Goal: Task Accomplishment & Management: Use online tool/utility

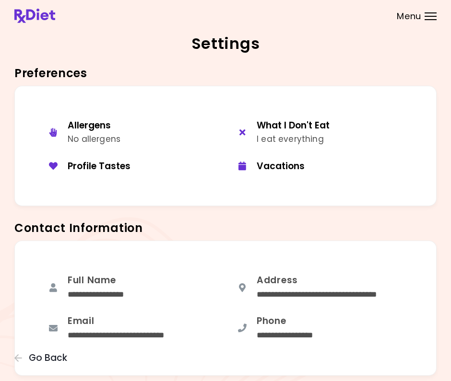
scroll to position [710, 0]
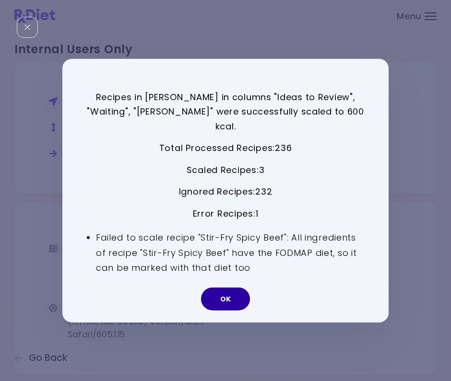
click at [231, 290] on button "OK" at bounding box center [225, 299] width 49 height 23
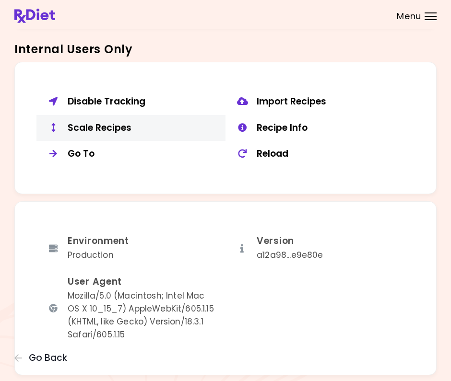
click at [84, 115] on button "Scale Recipes" at bounding box center [130, 128] width 189 height 26
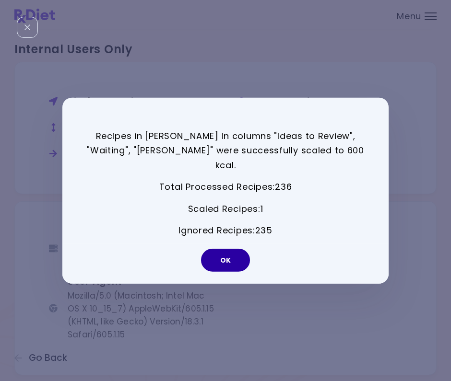
click at [233, 256] on button "OK" at bounding box center [225, 260] width 49 height 23
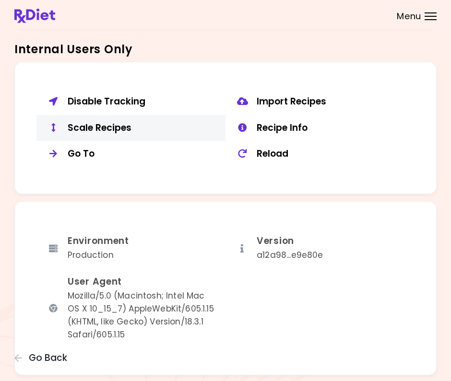
click at [89, 122] on div "Scale Recipes" at bounding box center [143, 128] width 151 height 12
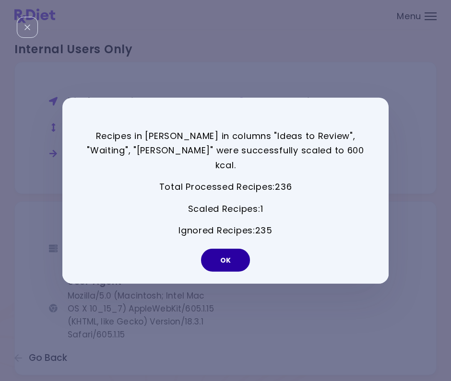
click at [244, 253] on button "OK" at bounding box center [225, 260] width 49 height 23
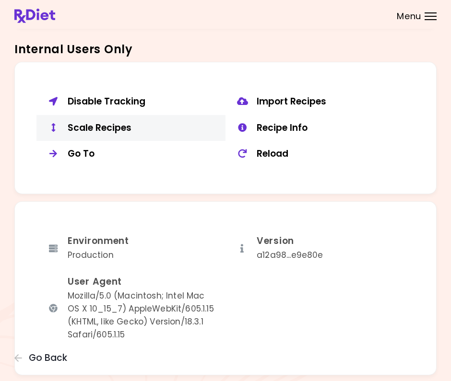
click at [110, 122] on div "Scale Recipes" at bounding box center [143, 128] width 151 height 12
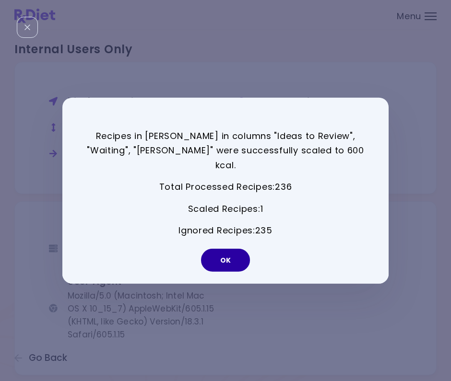
click at [237, 252] on button "OK" at bounding box center [225, 260] width 49 height 23
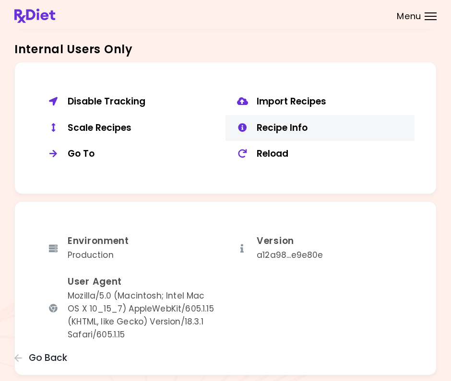
click at [286, 123] on div "Recipe Info" at bounding box center [332, 128] width 151 height 12
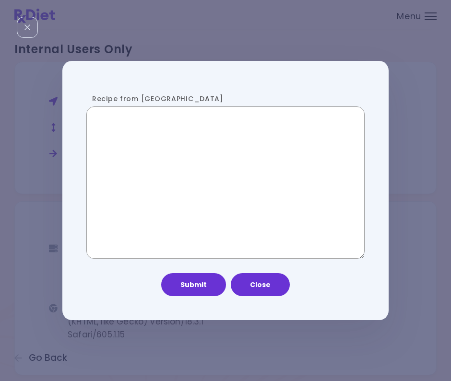
click at [190, 187] on textarea "Recipe from [GEOGRAPHIC_DATA]" at bounding box center [225, 182] width 278 height 153
paste textarea "**********"
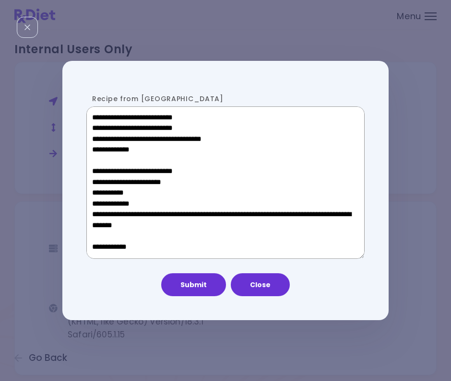
scroll to position [639, 0]
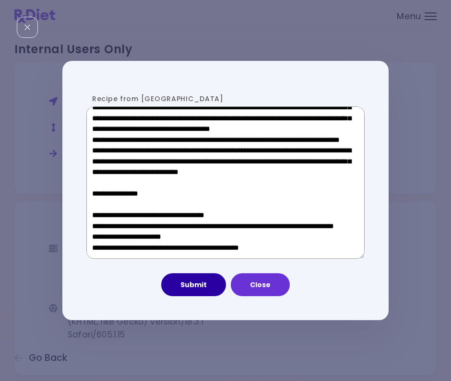
type textarea "**********"
click at [196, 282] on button "Submit" at bounding box center [193, 284] width 65 height 23
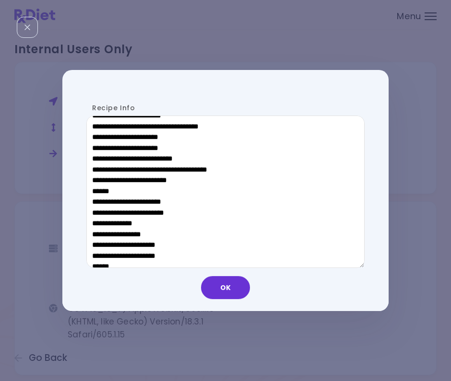
scroll to position [464, 0]
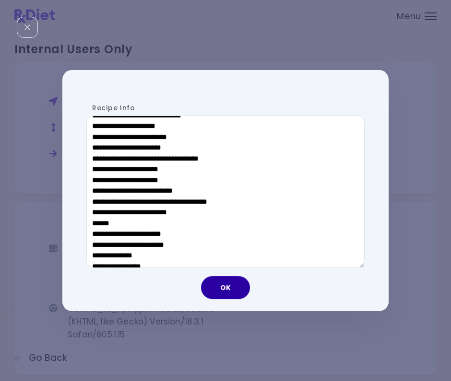
click at [234, 291] on button "OK" at bounding box center [225, 287] width 49 height 23
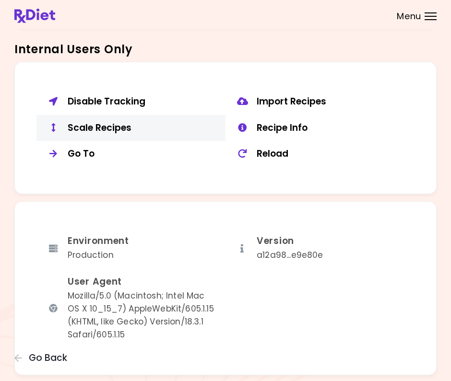
click at [88, 122] on div "Scale Recipes" at bounding box center [143, 128] width 151 height 12
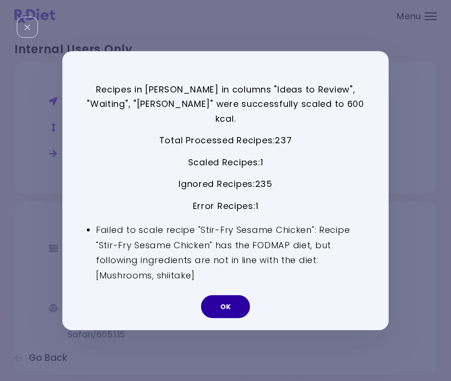
click at [230, 300] on button "OK" at bounding box center [225, 306] width 49 height 23
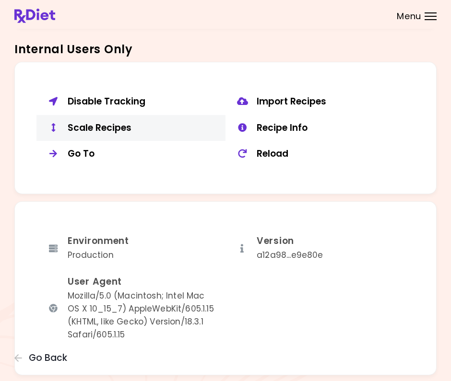
click at [116, 122] on div "Scale Recipes" at bounding box center [143, 128] width 151 height 12
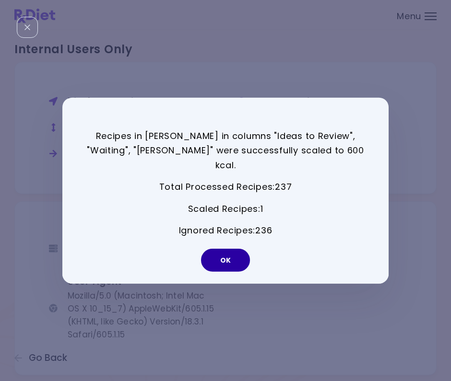
click at [224, 249] on button "OK" at bounding box center [225, 260] width 49 height 23
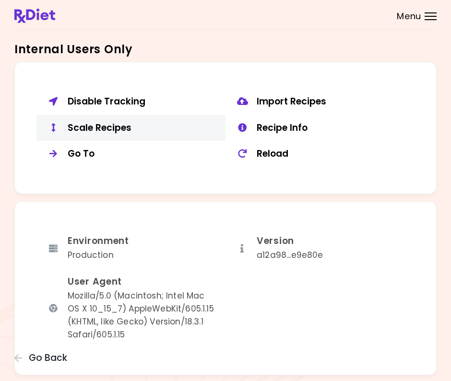
click at [116, 122] on div "Scale Recipes" at bounding box center [143, 128] width 151 height 12
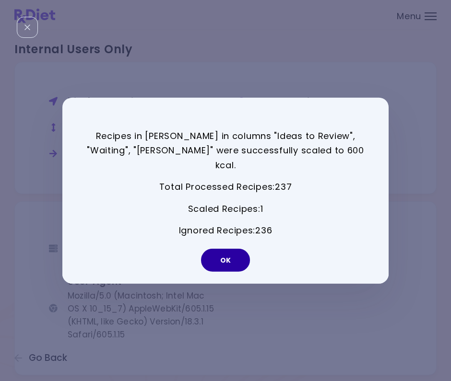
click at [232, 251] on button "OK" at bounding box center [225, 260] width 49 height 23
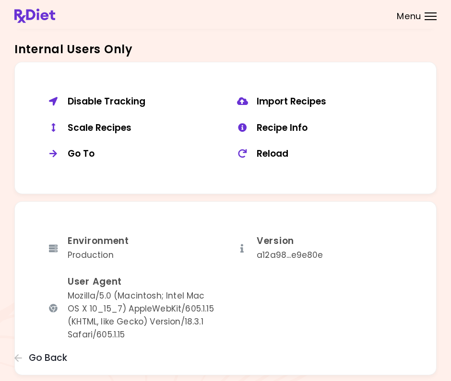
click at [302, 122] on div "Recipe Info" at bounding box center [332, 128] width 151 height 12
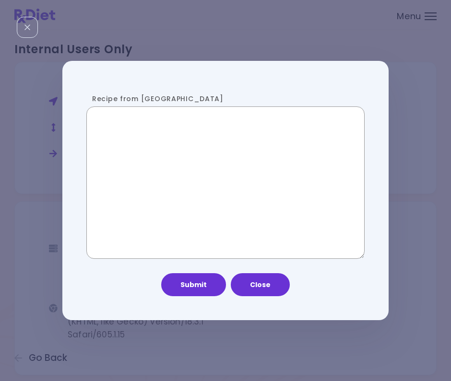
click at [201, 189] on textarea "Recipe from [GEOGRAPHIC_DATA]" at bounding box center [225, 182] width 278 height 153
paste textarea "**********"
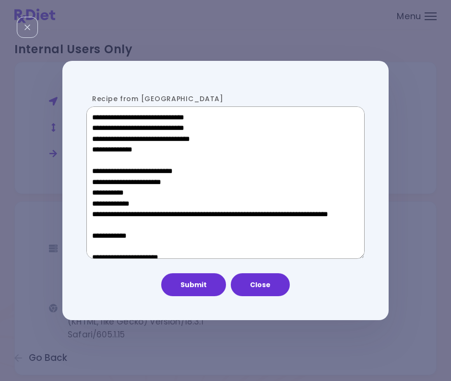
scroll to position [639, 0]
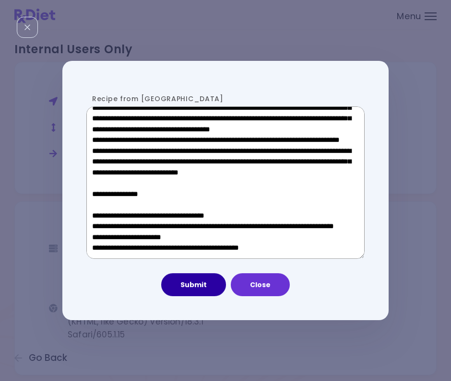
type textarea "**********"
click at [187, 282] on button "Submit" at bounding box center [193, 284] width 65 height 23
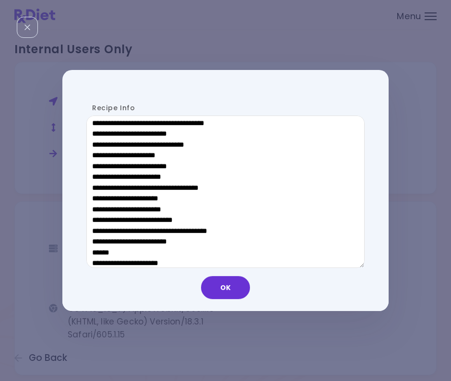
scroll to position [426, 0]
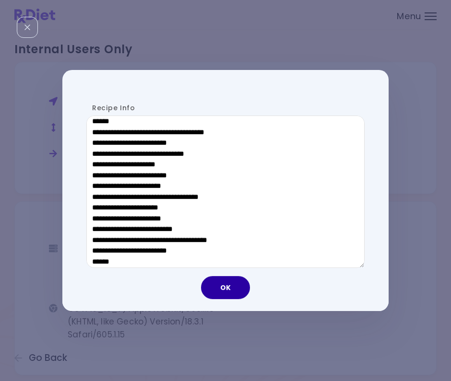
click at [230, 290] on button "OK" at bounding box center [225, 287] width 49 height 23
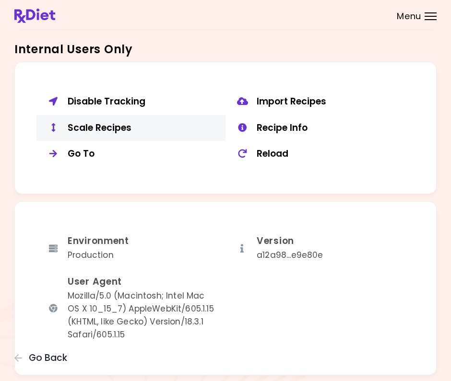
click at [108, 123] on div "Scale Recipes" at bounding box center [143, 128] width 151 height 12
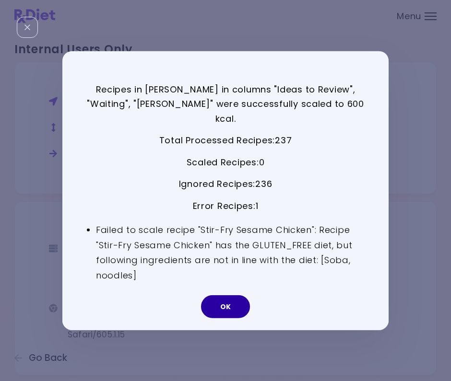
click at [237, 297] on button "OK" at bounding box center [225, 306] width 49 height 23
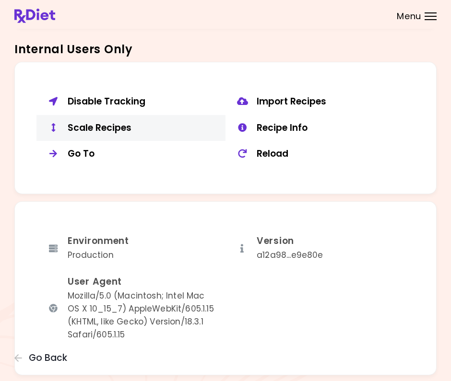
click at [124, 125] on div "Scale Recipes" at bounding box center [143, 128] width 151 height 12
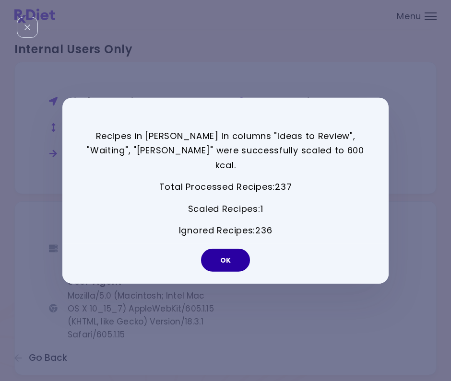
click at [214, 257] on button "OK" at bounding box center [225, 260] width 49 height 23
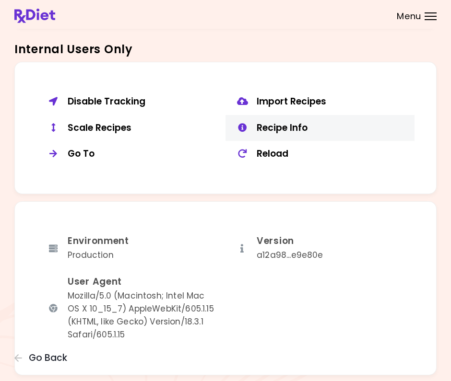
click at [287, 115] on button "Recipe Info" at bounding box center [319, 128] width 189 height 26
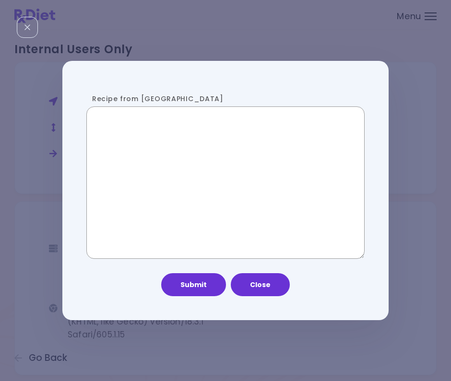
click at [220, 169] on textarea "Recipe from [GEOGRAPHIC_DATA]" at bounding box center [225, 182] width 278 height 153
paste textarea "**********"
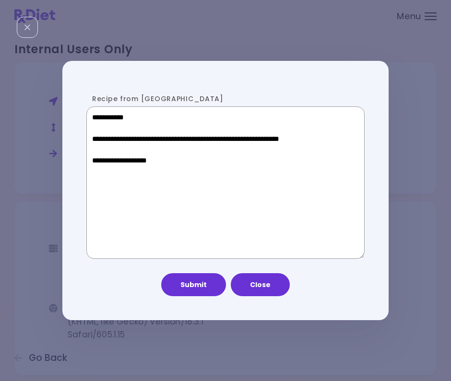
click at [218, 198] on textarea "**********" at bounding box center [225, 182] width 278 height 153
paste textarea "**********"
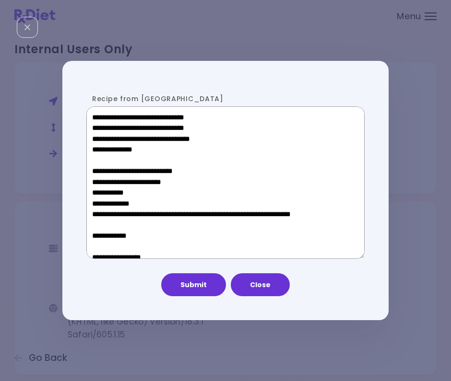
scroll to position [460, 0]
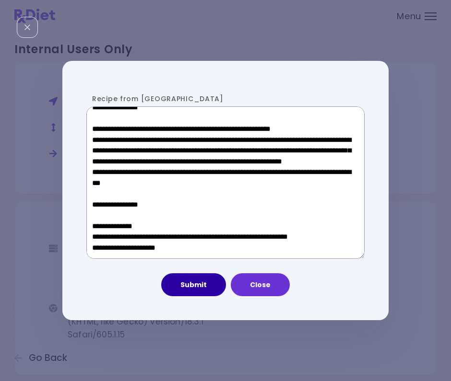
type textarea "**********"
click at [192, 287] on button "Submit" at bounding box center [193, 284] width 65 height 23
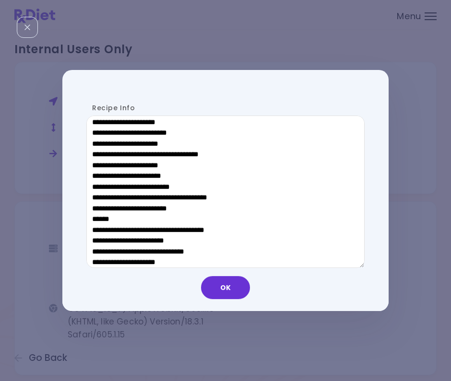
scroll to position [327, 0]
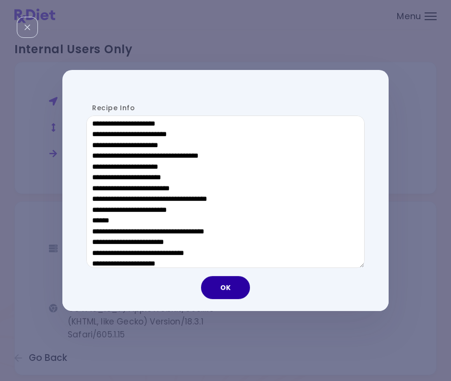
click at [227, 296] on button "OK" at bounding box center [225, 287] width 49 height 23
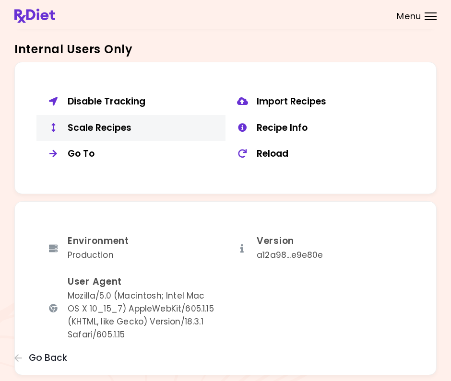
click at [96, 122] on div "Scale Recipes" at bounding box center [143, 128] width 151 height 12
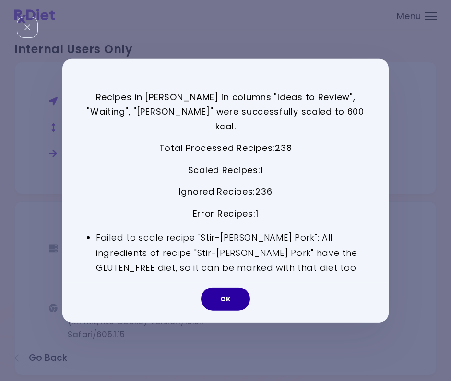
click at [230, 288] on button "OK" at bounding box center [225, 299] width 49 height 23
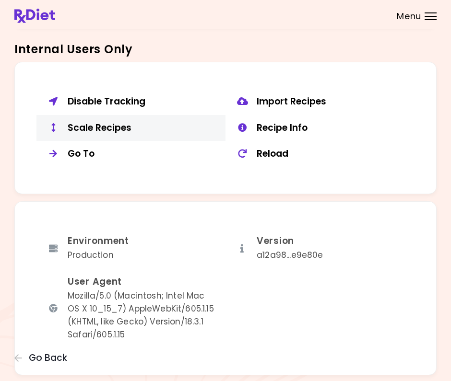
click at [96, 122] on div "Scale Recipes" at bounding box center [143, 128] width 151 height 12
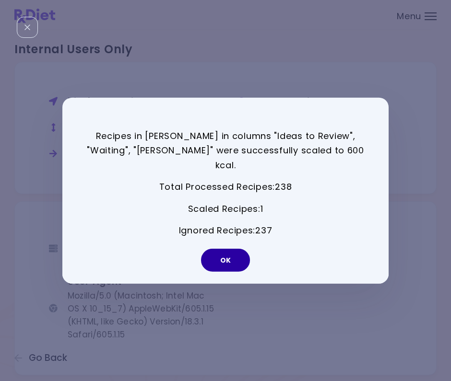
click at [230, 257] on button "OK" at bounding box center [225, 260] width 49 height 23
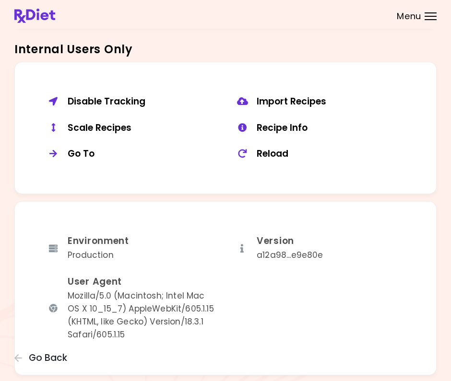
click at [297, 124] on div "Recipe Info" at bounding box center [332, 128] width 151 height 12
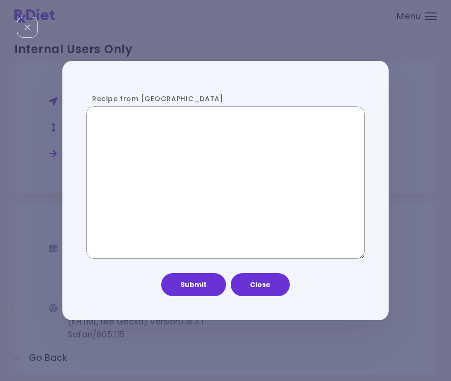
click at [247, 183] on textarea "Recipe from [GEOGRAPHIC_DATA]" at bounding box center [225, 182] width 278 height 153
paste textarea "**********"
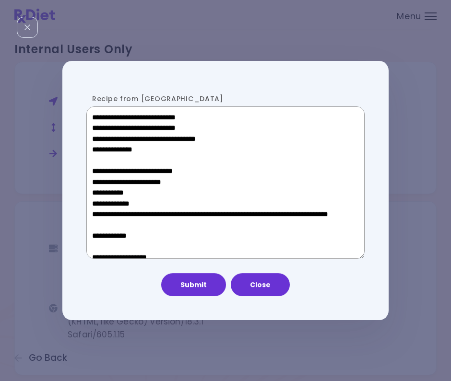
scroll to position [470, 0]
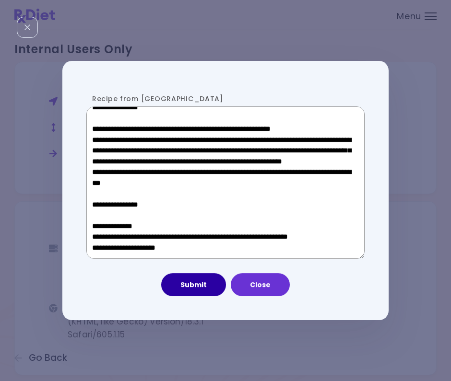
type textarea "**********"
click at [192, 286] on button "Submit" at bounding box center [193, 284] width 65 height 23
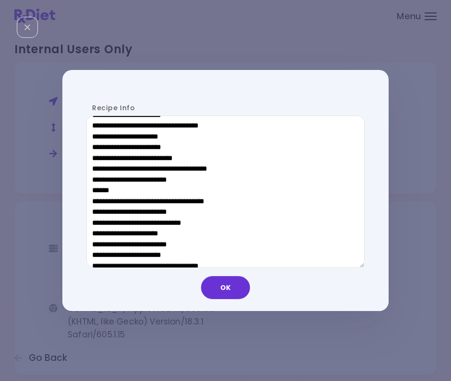
scroll to position [342, 0]
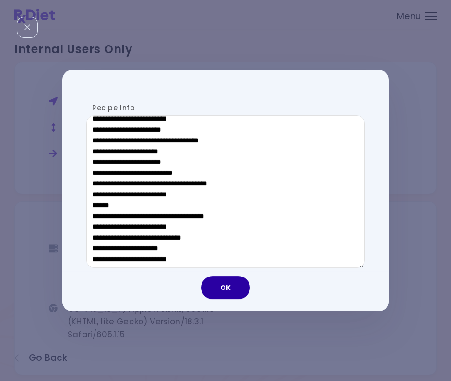
click at [224, 284] on button "OK" at bounding box center [225, 287] width 49 height 23
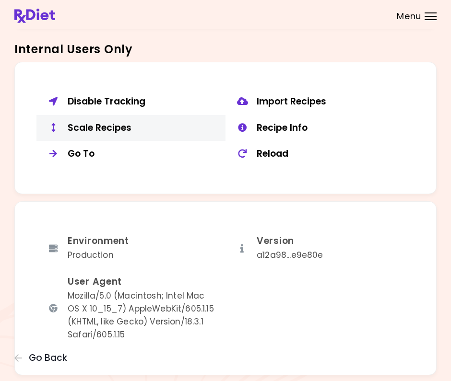
click at [122, 122] on div "Scale Recipes" at bounding box center [143, 128] width 151 height 12
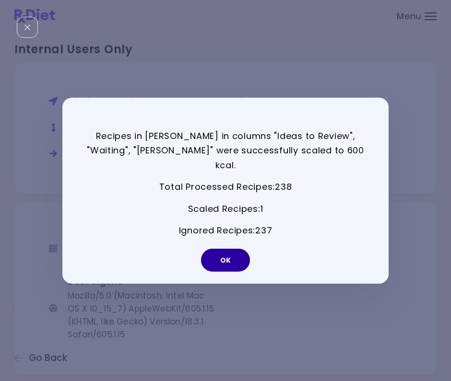
click at [239, 256] on button "OK" at bounding box center [225, 260] width 49 height 23
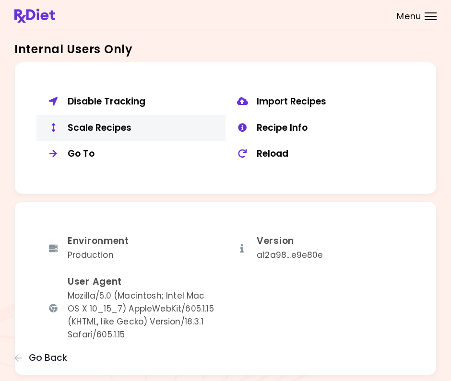
click at [123, 122] on div "Scale Recipes" at bounding box center [143, 128] width 151 height 12
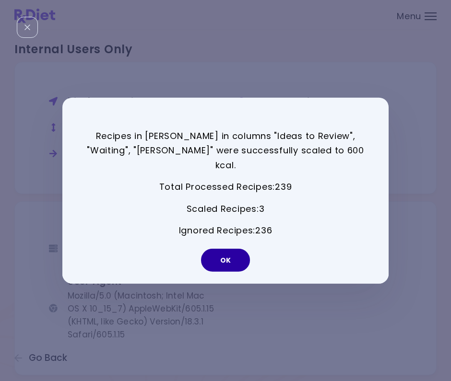
click at [240, 251] on button "OK" at bounding box center [225, 260] width 49 height 23
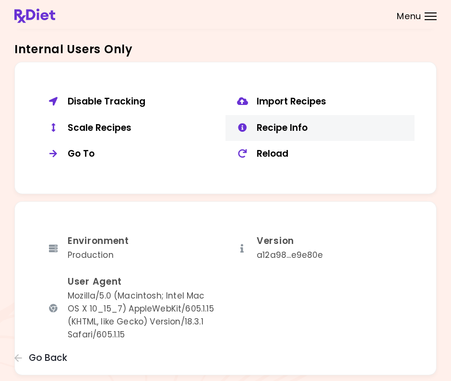
click at [277, 122] on div "Recipe Info" at bounding box center [332, 128] width 151 height 12
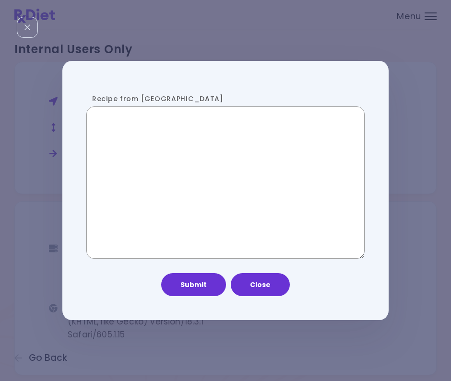
click at [218, 184] on textarea "Recipe from [GEOGRAPHIC_DATA]" at bounding box center [225, 182] width 278 height 153
paste textarea "**********"
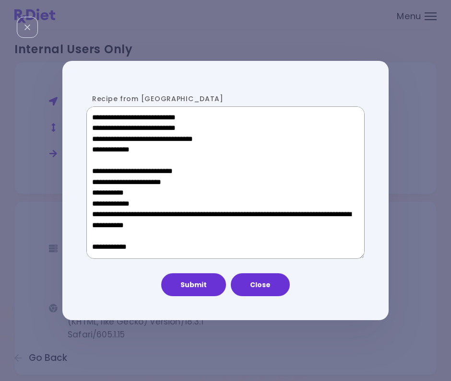
scroll to position [439, 0]
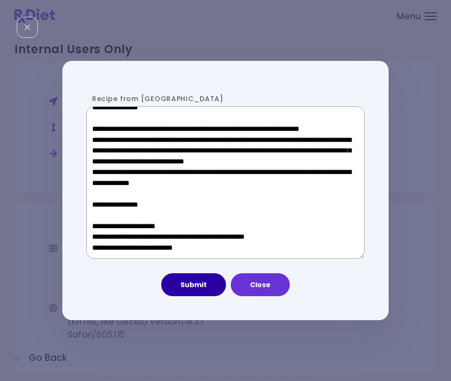
type textarea "**********"
click at [190, 282] on button "Submit" at bounding box center [193, 284] width 65 height 23
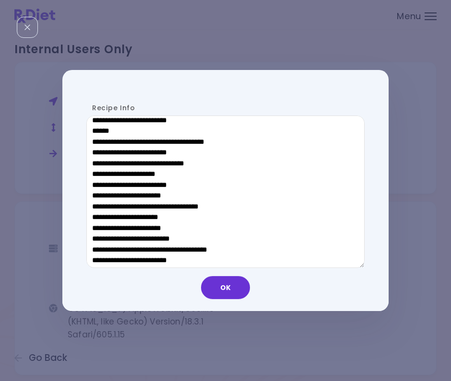
scroll to position [395, 0]
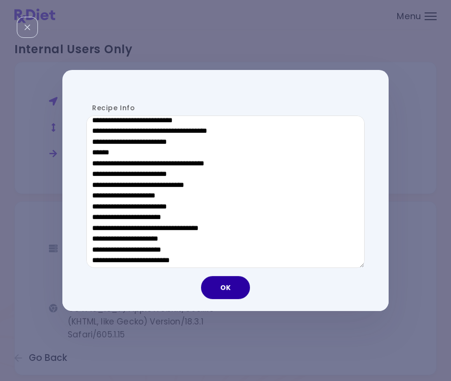
click at [230, 294] on button "OK" at bounding box center [225, 287] width 49 height 23
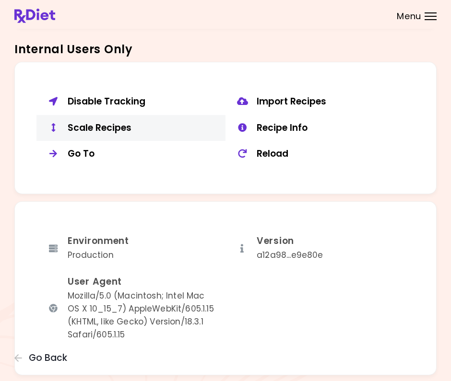
click at [112, 129] on button "Scale Recipes" at bounding box center [130, 128] width 189 height 26
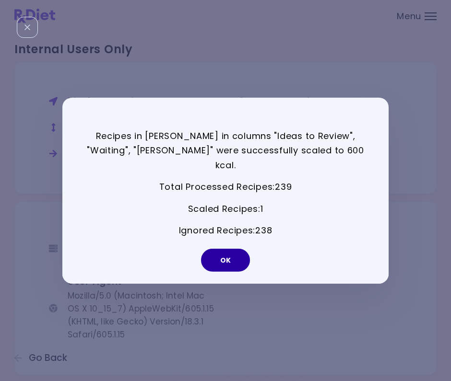
click at [223, 249] on button "OK" at bounding box center [225, 260] width 49 height 23
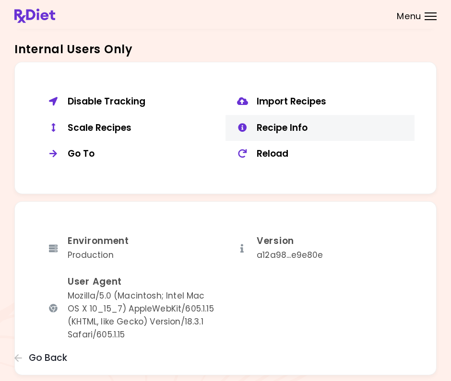
click at [293, 128] on div "Recipe Info" at bounding box center [332, 128] width 151 height 12
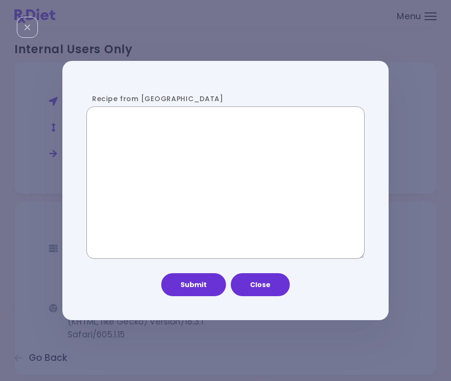
click at [92, 174] on textarea "Recipe from [GEOGRAPHIC_DATA]" at bounding box center [225, 182] width 278 height 153
paste textarea "**********"
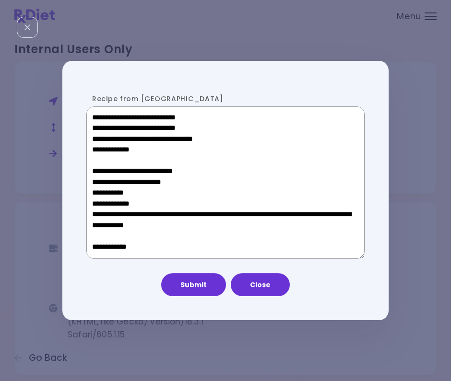
scroll to position [439, 0]
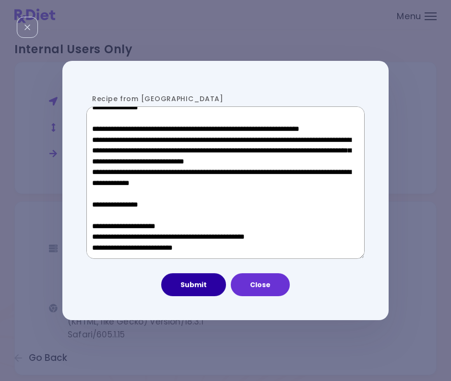
type textarea "**********"
click at [193, 289] on button "Submit" at bounding box center [193, 284] width 65 height 23
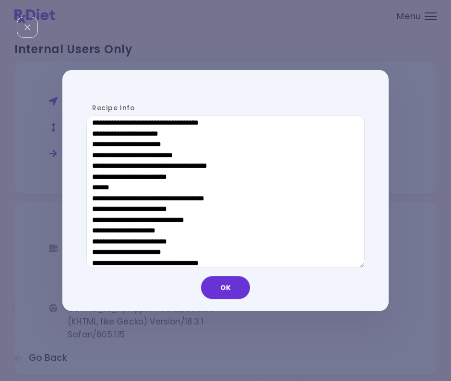
scroll to position [318, 0]
